Goal: Ask a question

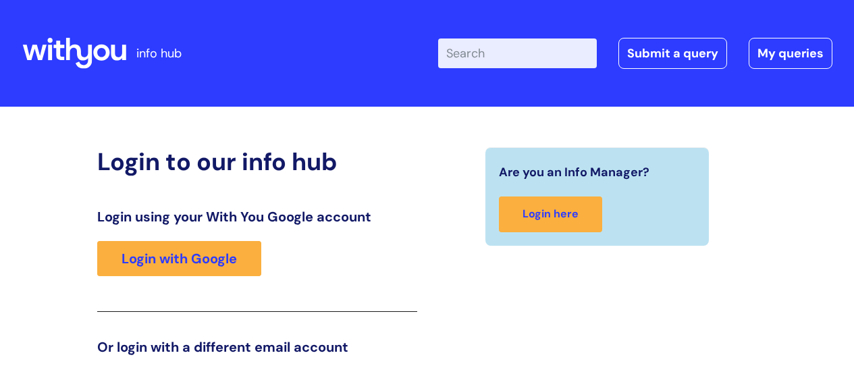
scroll to position [206, 0]
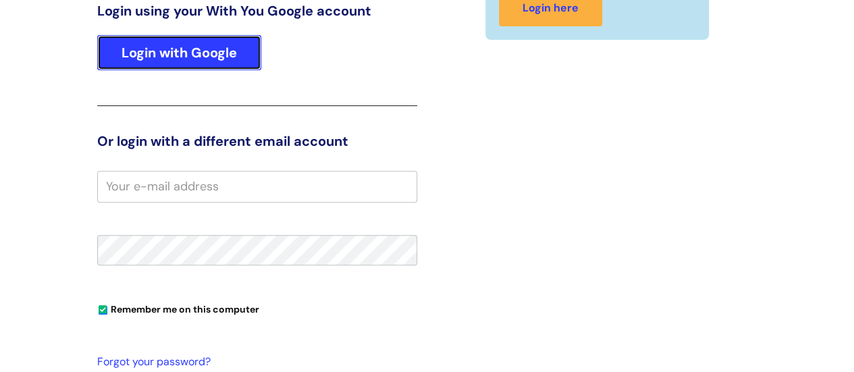
click at [173, 51] on link "Login with Google" at bounding box center [179, 52] width 164 height 35
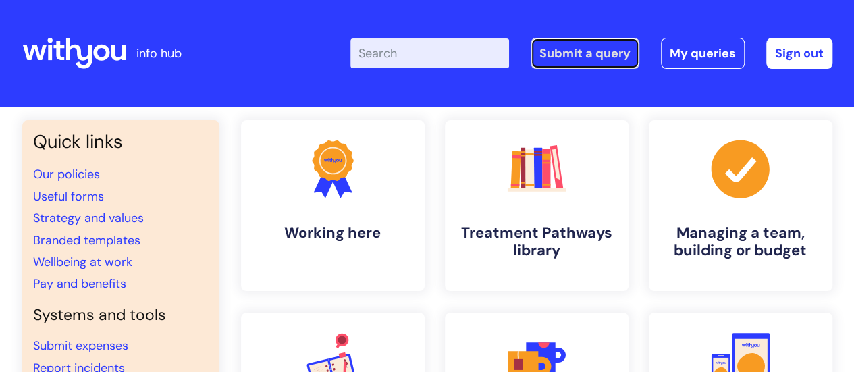
click at [596, 51] on link "Submit a query" at bounding box center [585, 53] width 109 height 31
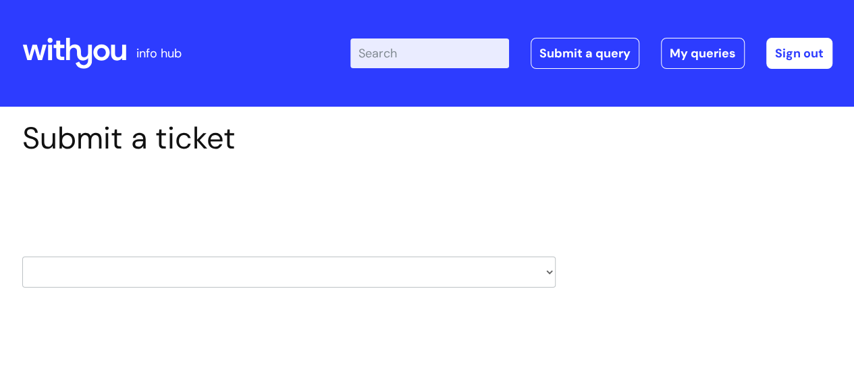
click at [520, 269] on select "HR / People IT and Support Clinical Drug Alerts Finance Accounts Data Support T…" at bounding box center [289, 272] width 534 height 31
select select "protector_lone_working"
click at [22, 257] on select "HR / People IT and Support Clinical Drug Alerts Finance Accounts Data Support T…" at bounding box center [289, 272] width 534 height 31
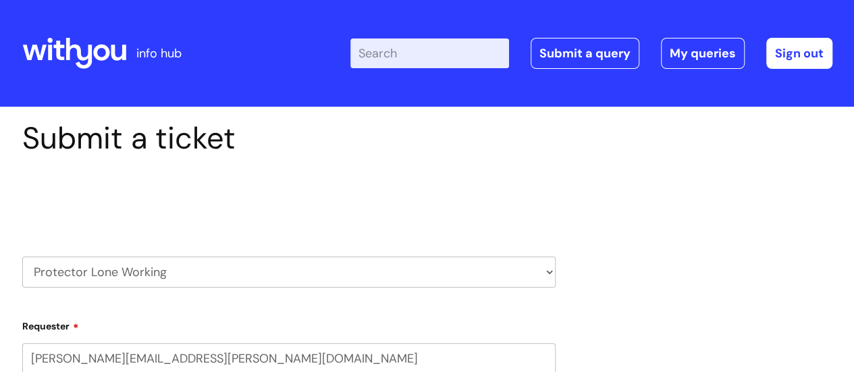
select select "80004286550"
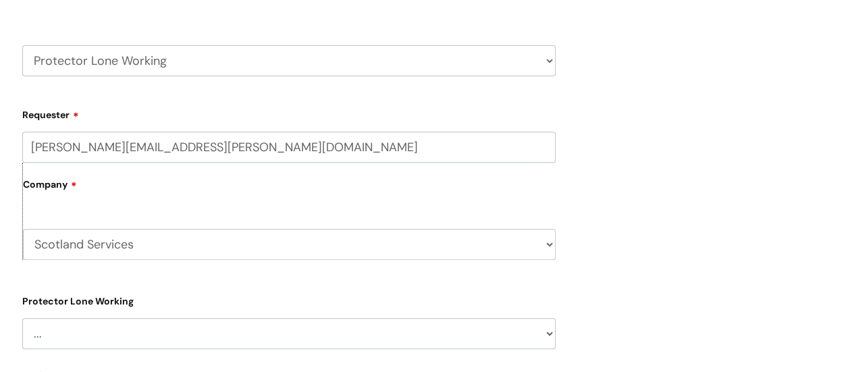
scroll to position [274, 0]
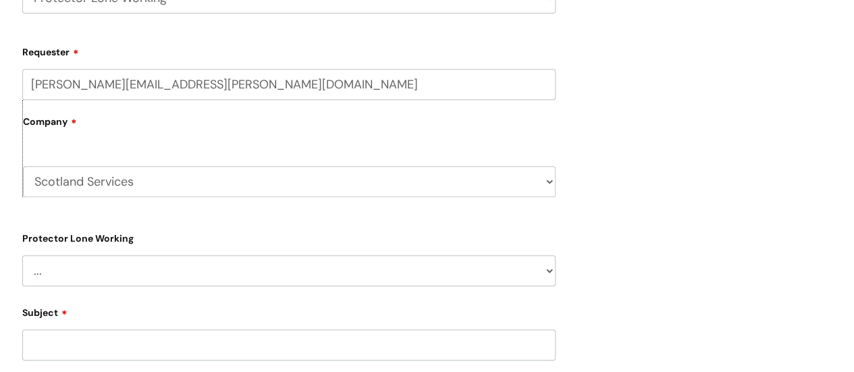
click at [535, 271] on select "... Changes for Lone Working staff General enquiries" at bounding box center [289, 270] width 534 height 31
click at [659, 227] on div "Submit a ticket Select issue type HR / People IT and Support Clinical Drug Aler…" at bounding box center [427, 252] width 831 height 813
